Goal: Navigation & Orientation: Find specific page/section

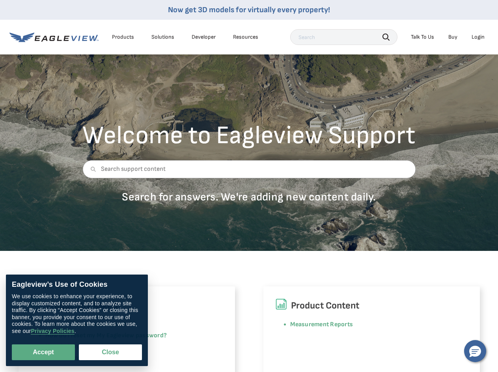
click at [249, 186] on div at bounding box center [248, 175] width 333 height 30
click at [123, 37] on div "Products" at bounding box center [123, 36] width 22 height 7
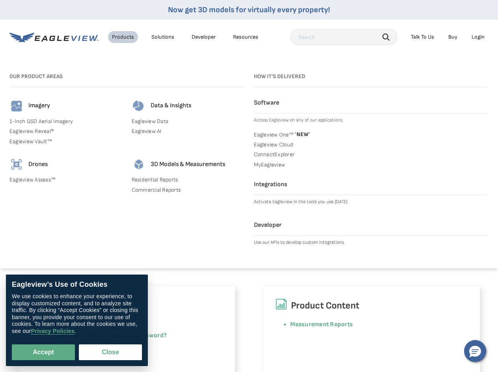
click at [163, 37] on div "Solutions" at bounding box center [162, 36] width 23 height 7
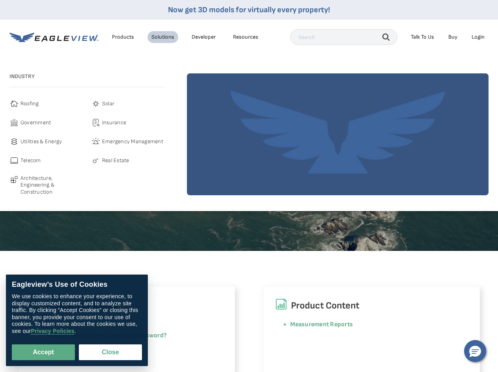
click at [246, 37] on div "Resources" at bounding box center [245, 36] width 25 height 7
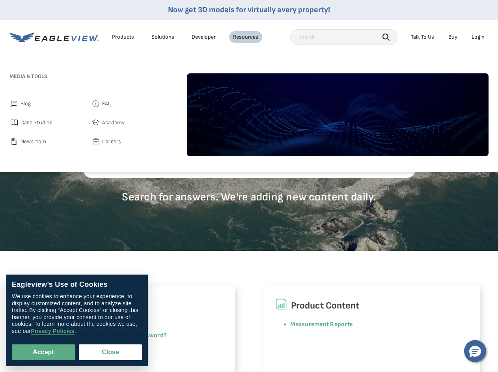
click at [386, 37] on icon "button" at bounding box center [385, 36] width 7 height 7
click at [422, 37] on div "Talk To Us" at bounding box center [422, 36] width 23 height 7
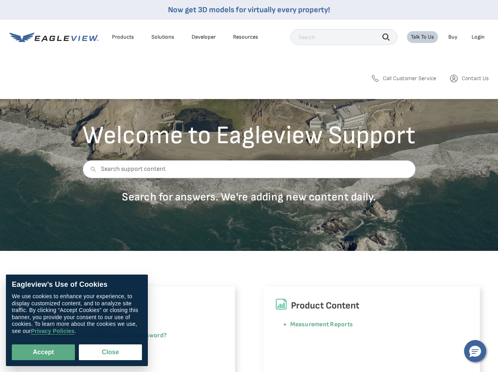
click at [478, 37] on div "Login" at bounding box center [477, 36] width 13 height 7
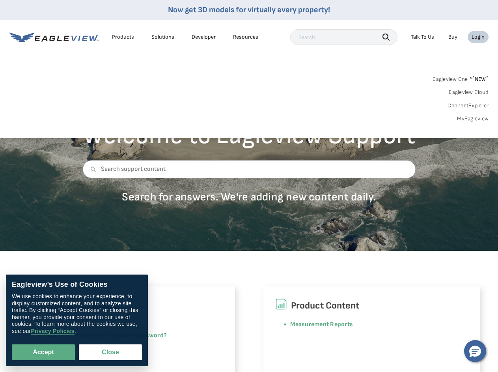
click at [91, 169] on icon at bounding box center [93, 169] width 6 height 6
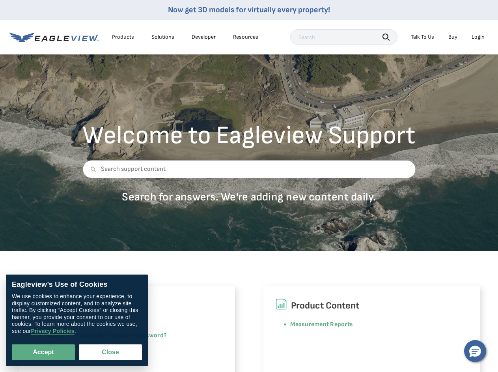
click at [43, 352] on button "Accept" at bounding box center [43, 352] width 63 height 16
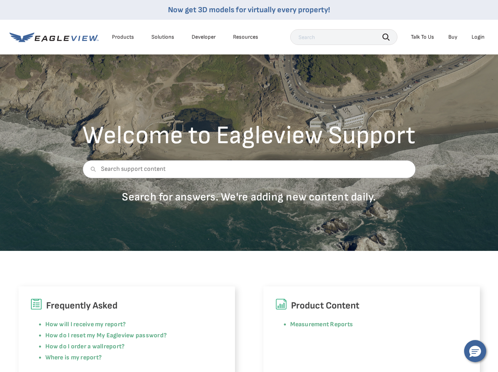
click at [110, 352] on button "Close" at bounding box center [109, 350] width 60 height 15
checkbox input "false"
